Goal: Entertainment & Leisure: Browse casually

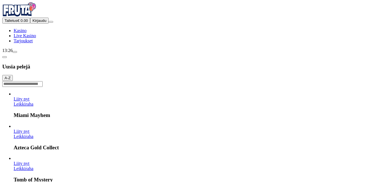
click at [58, 44] on div "Talletus € 0.00 Kirjaudu Kasino Live Kasino Tarjoukset" at bounding box center [193, 31] width 383 height 26
click at [34, 23] on span "Kirjaudu" at bounding box center [39, 20] width 14 height 4
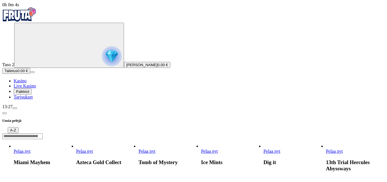
click at [29, 94] on span "Palkkiot" at bounding box center [22, 92] width 13 height 4
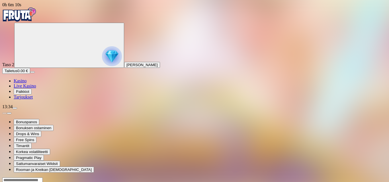
click at [32, 22] on img "Primary" at bounding box center [19, 14] width 34 height 14
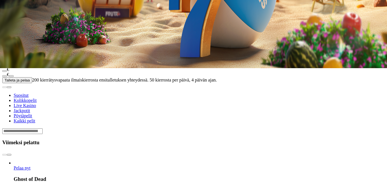
scroll to position [114, 0]
click at [30, 166] on link "Pelaa nyt" at bounding box center [22, 168] width 17 height 5
